Goal: Information Seeking & Learning: Learn about a topic

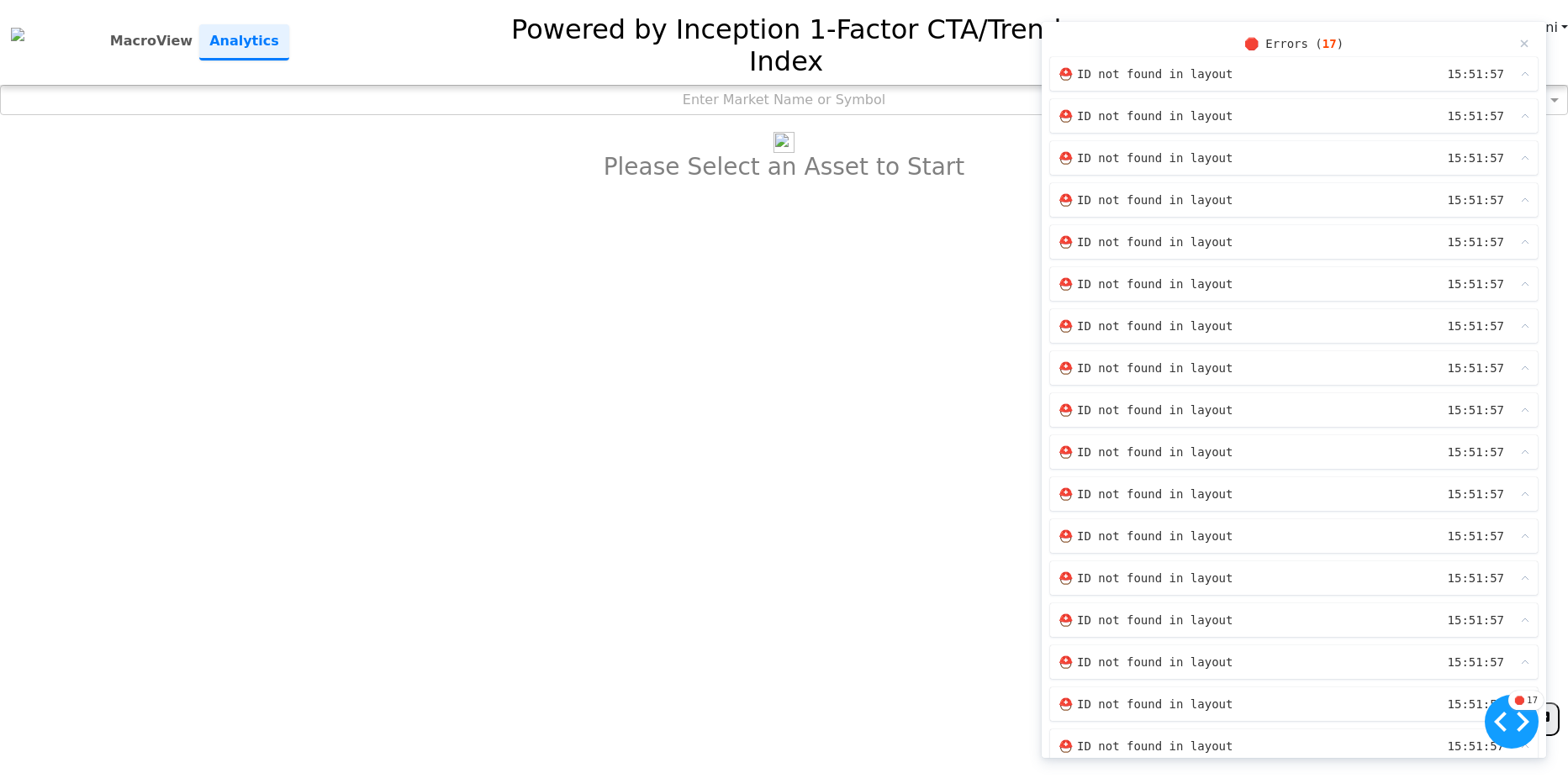
click at [1196, 76] on span "ID not found in layout" at bounding box center [1155, 75] width 156 height 17
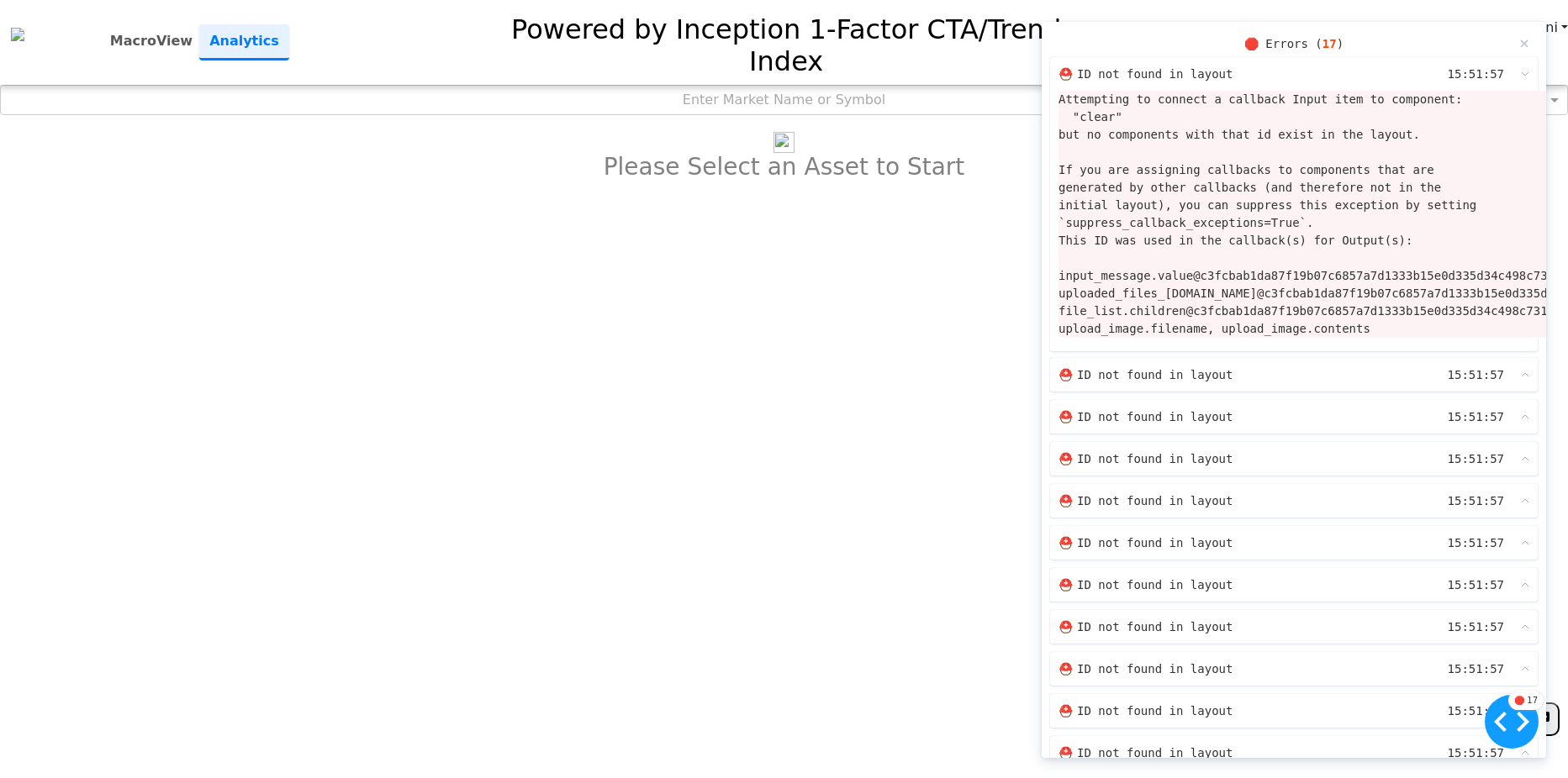
click at [986, 207] on html "**********" at bounding box center [784, 103] width 1568 height 207
click at [1548, 711] on icon at bounding box center [1543, 719] width 13 height 16
click at [1512, 716] on icon at bounding box center [1512, 722] width 35 height 20
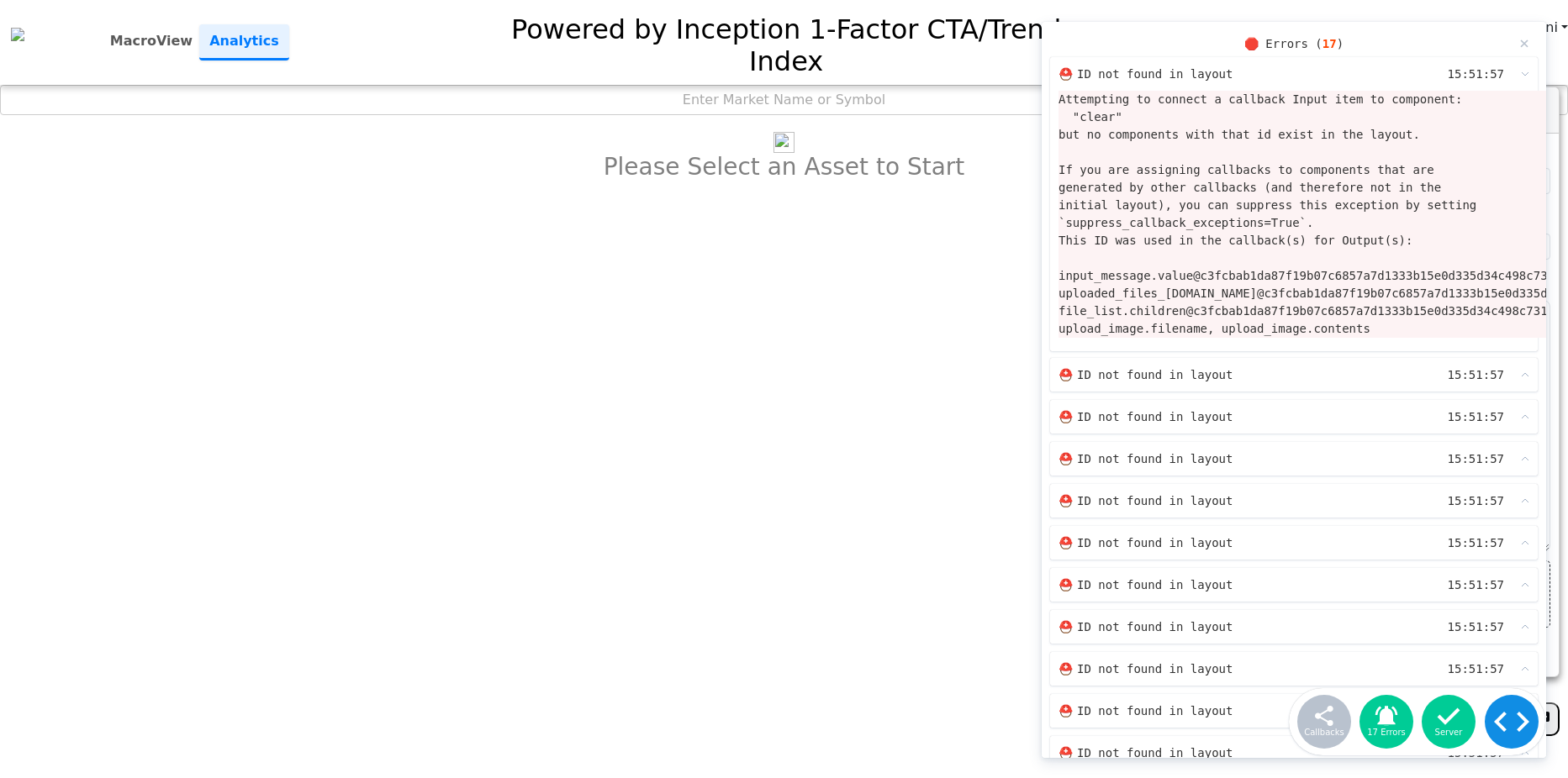
click at [1512, 716] on icon at bounding box center [1512, 722] width 35 height 20
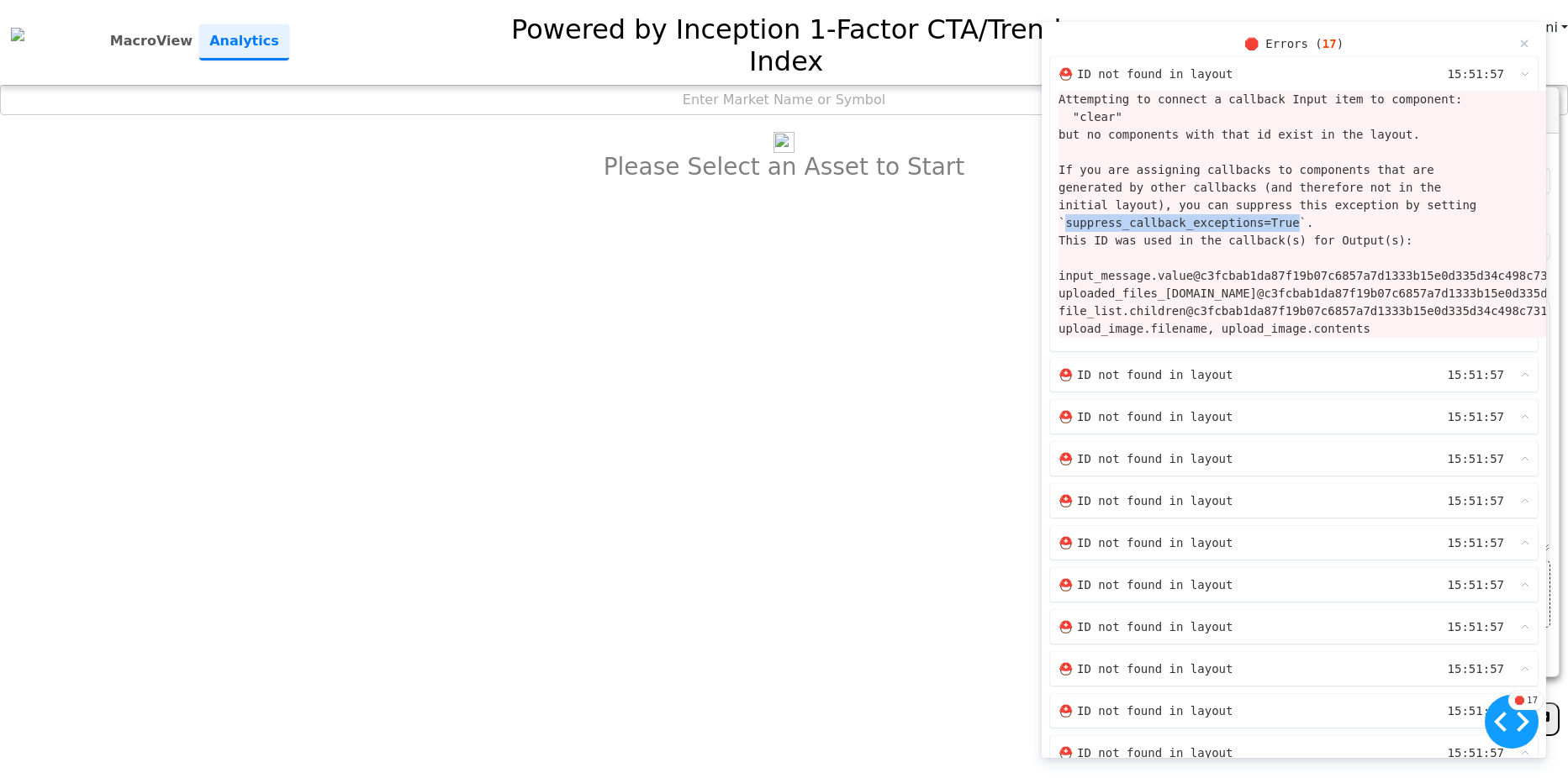
drag, startPoint x: 1278, startPoint y: 222, endPoint x: 1065, endPoint y: 222, distance: 213.0
click at [1065, 222] on div "Attempting to connect a callback Input item to component: "clear" but no compon…" at bounding box center [1332, 214] width 547 height 248
copy div "suppress_callback_exceptions=True"
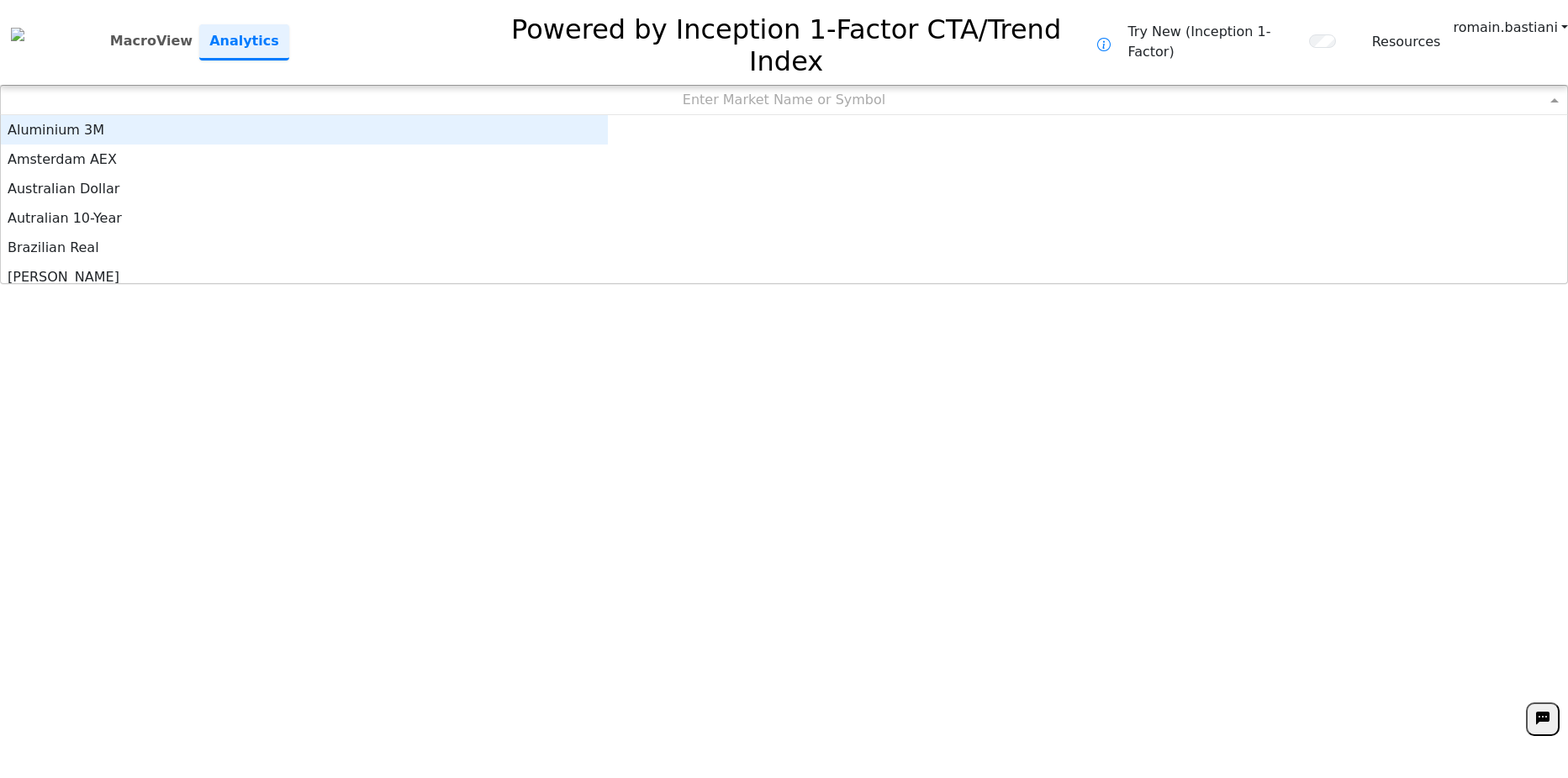
click at [747, 86] on div "Enter Market Name or Symbol" at bounding box center [784, 100] width 1567 height 29
click at [1014, 86] on div "Enter Market Name or Symbol" at bounding box center [784, 100] width 1567 height 29
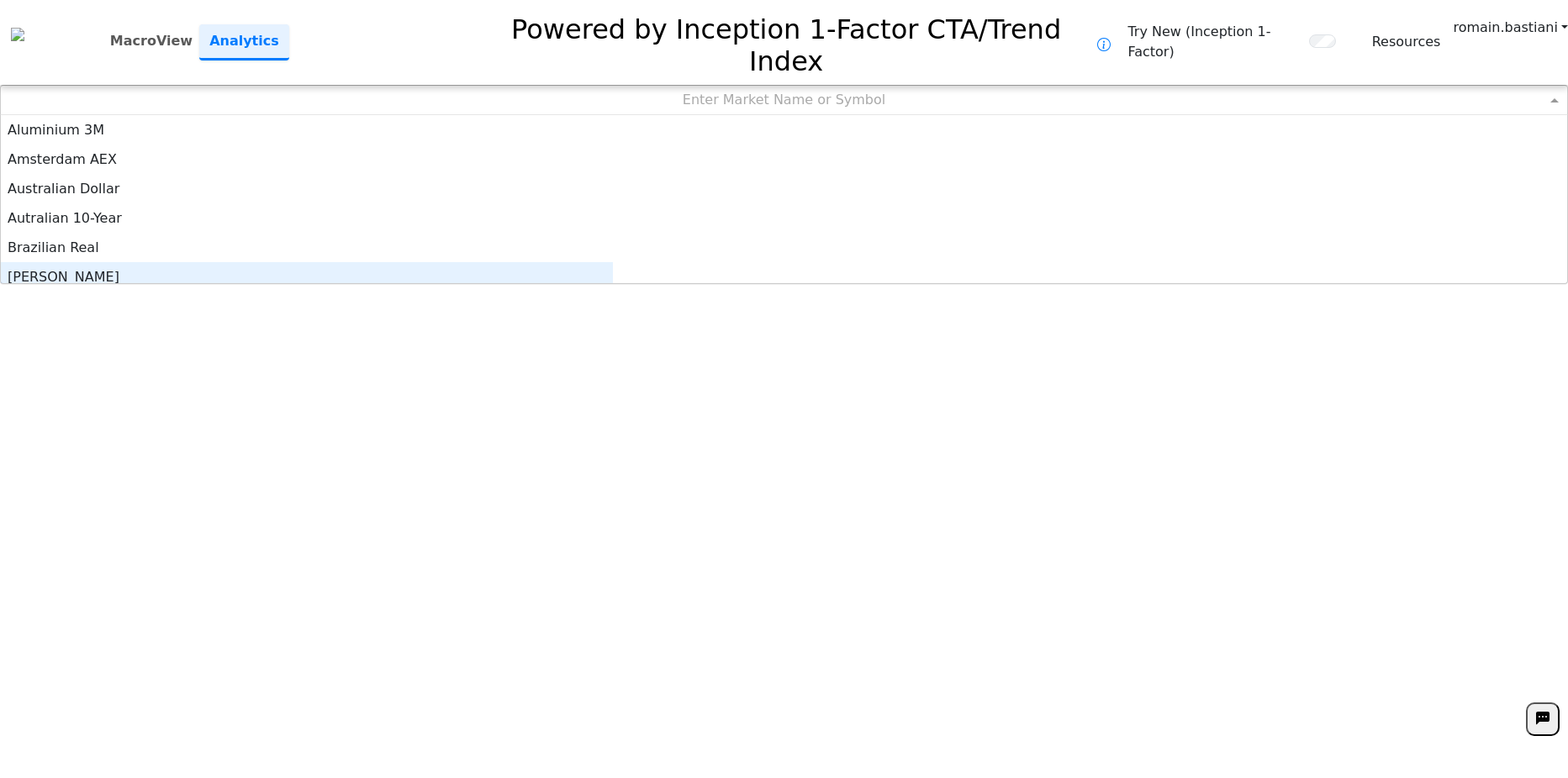
scroll to position [9, 0]
